Goal: Task Accomplishment & Management: Use online tool/utility

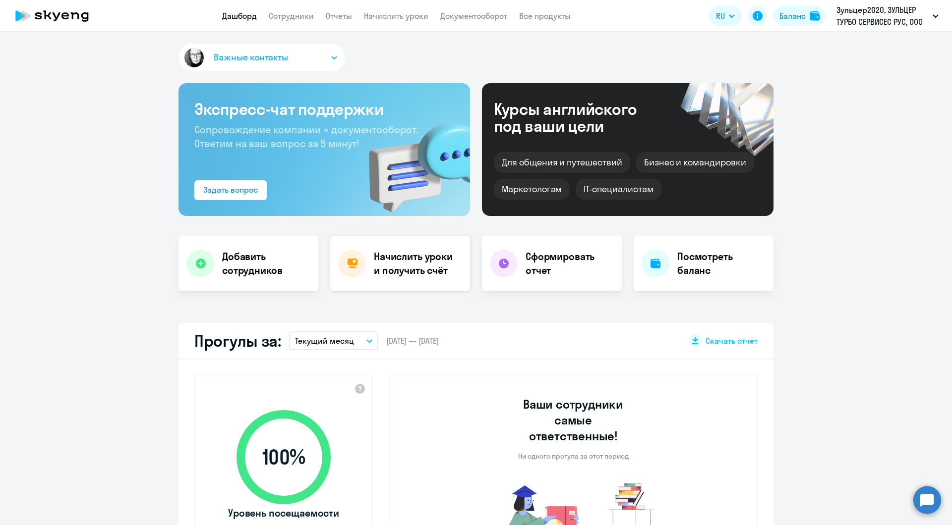
click at [412, 274] on h4 "Начислить уроки и получить счёт" at bounding box center [417, 264] width 86 height 28
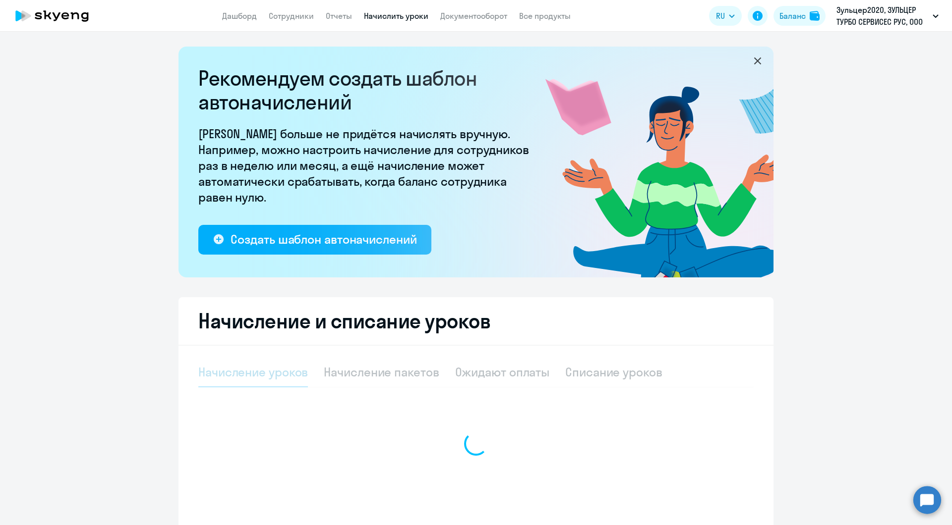
select select "10"
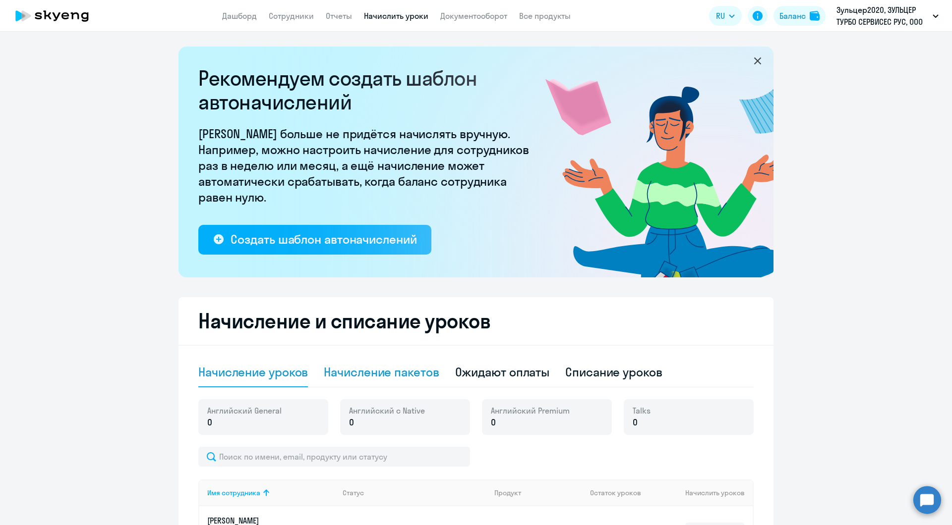
click at [389, 373] on div "Начисление пакетов" at bounding box center [381, 372] width 115 height 16
select select "10"
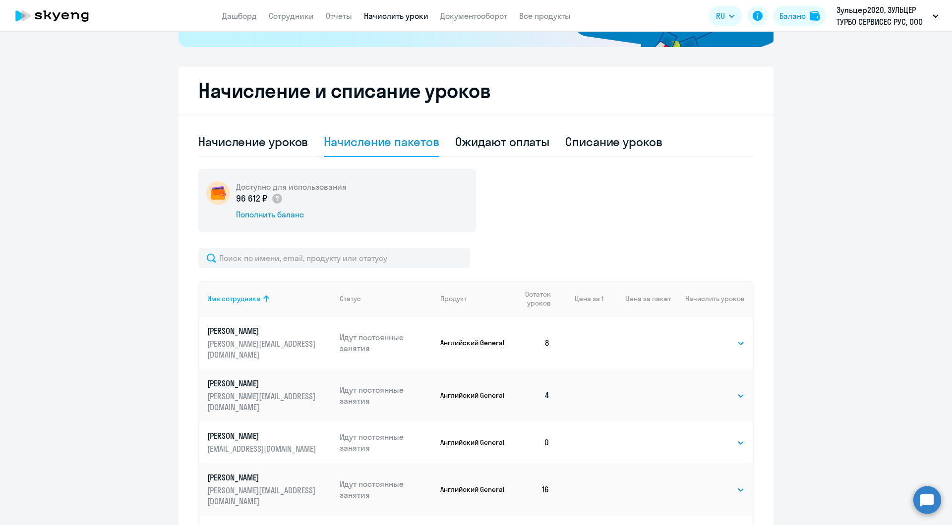
scroll to position [248, 0]
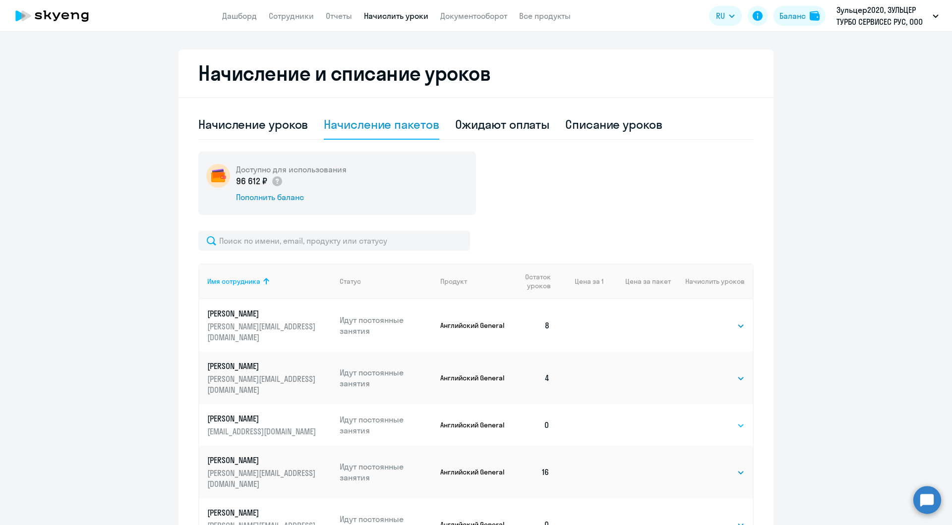
click at [732, 420] on select "Выбрать 4 8 16 32 64 96 128" at bounding box center [724, 426] width 41 height 12
select select "16"
click at [704, 420] on select "Выбрать 4 8 16 32 64 96 128" at bounding box center [724, 426] width 41 height 12
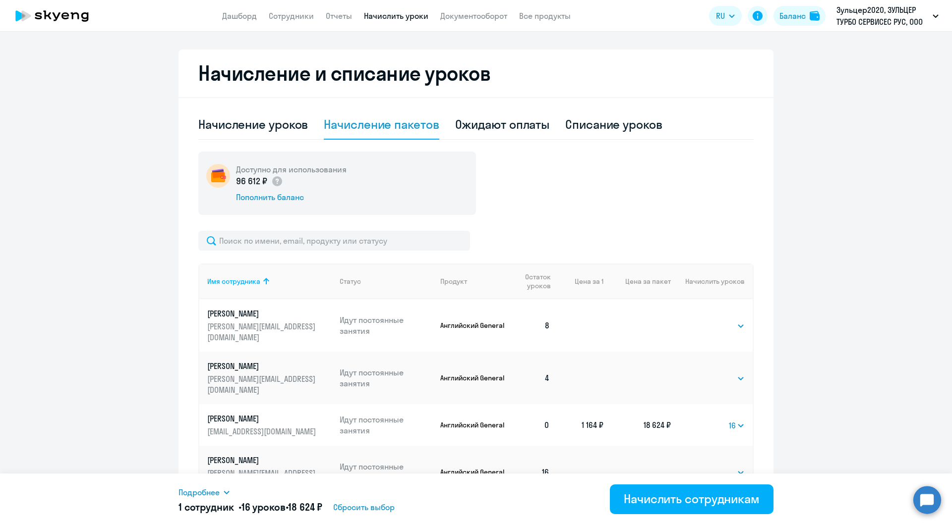
scroll to position [397, 0]
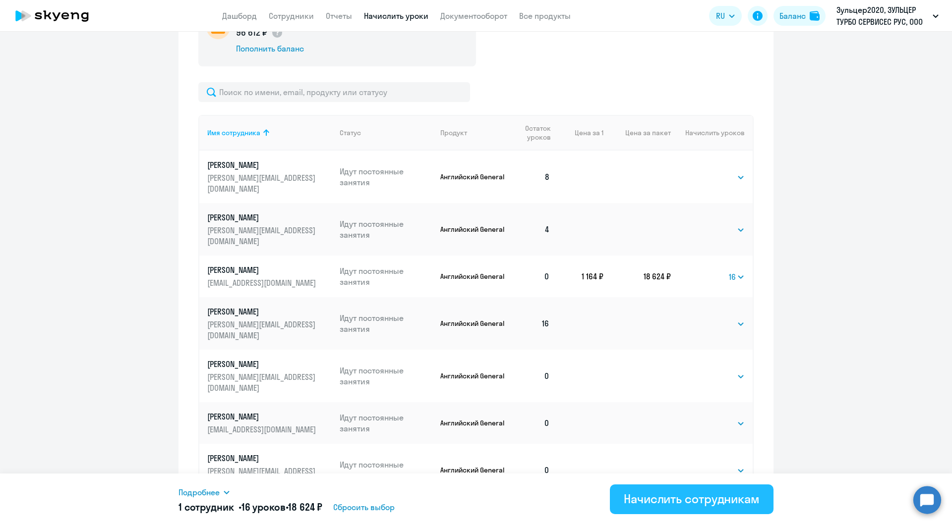
click at [671, 503] on div "Начислить сотрудникам" at bounding box center [692, 499] width 136 height 16
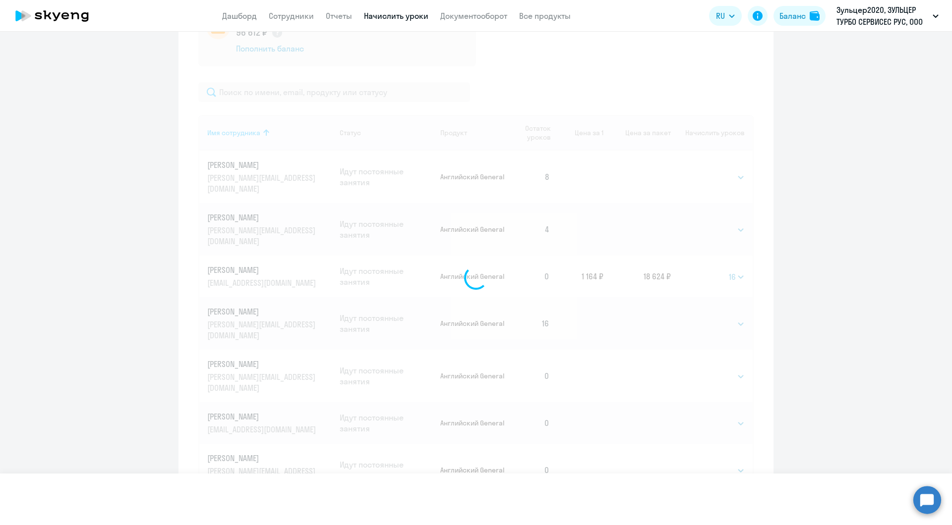
select select
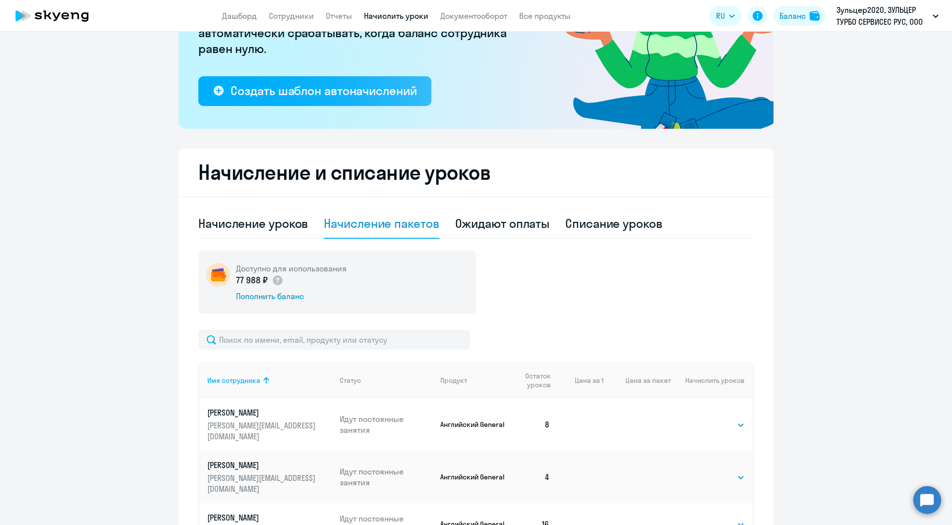
scroll to position [0, 0]
